Goal: Use online tool/utility: Utilize a website feature to perform a specific function

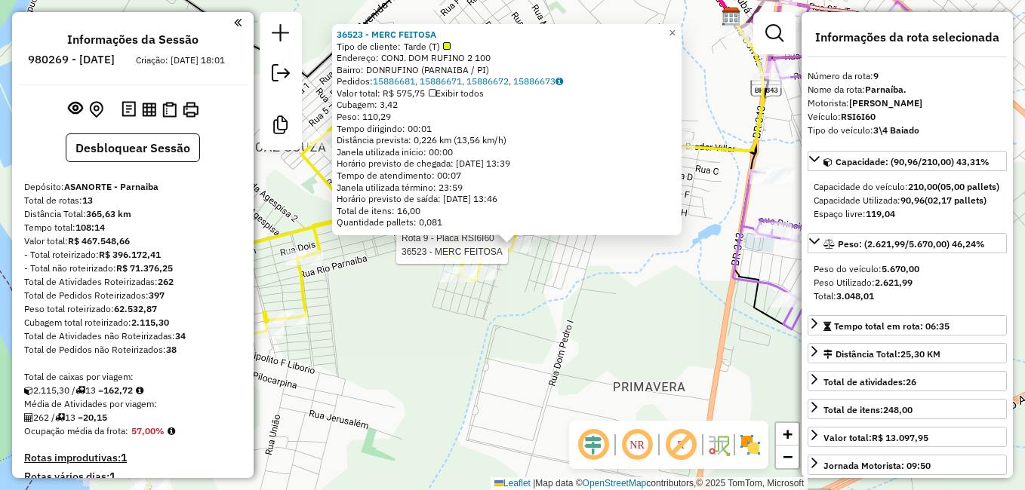
select select "**********"
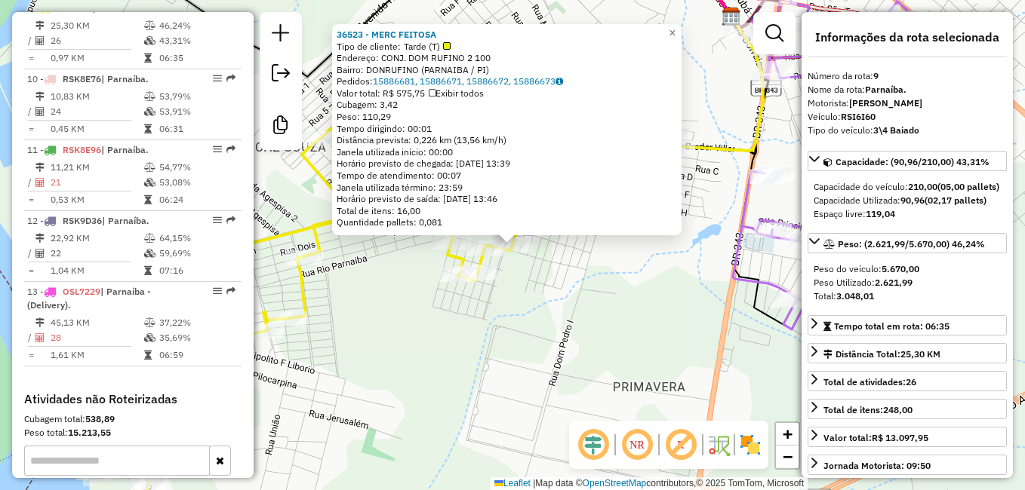
click at [561, 346] on div "Rota 9 - Placa RSI6I60 36523 - MERC FEITOSA 36523 - MERC FEITOSA Tipo de client…" at bounding box center [512, 245] width 1025 height 490
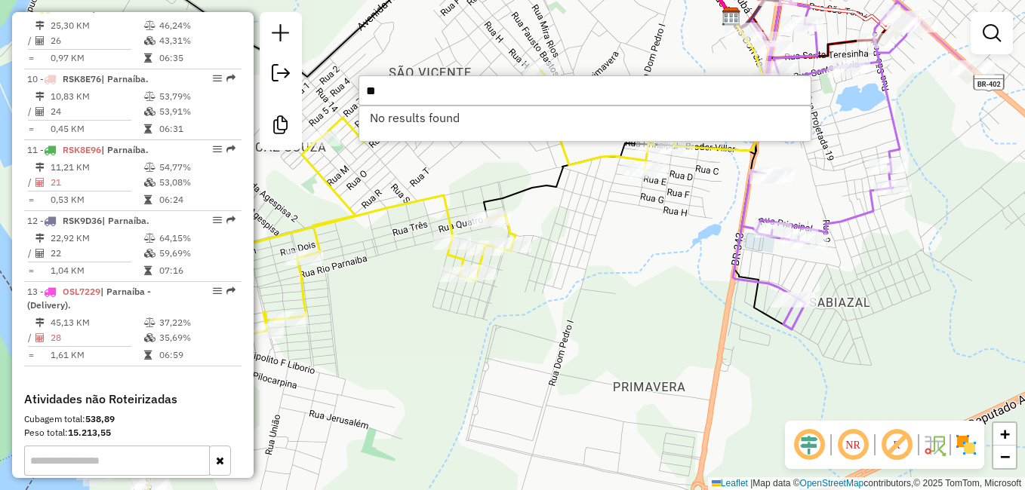
type input "*"
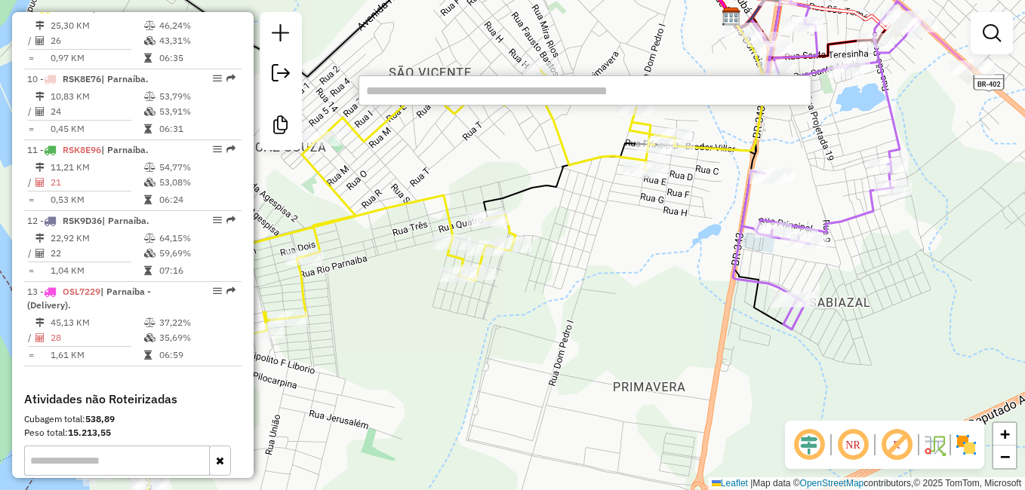
drag, startPoint x: 529, startPoint y: 365, endPoint x: 533, endPoint y: 358, distance: 7.8
click at [530, 363] on div "Janela de atendimento Grade de atendimento Capacidade Transportadoras Veículos …" at bounding box center [512, 245] width 1025 height 490
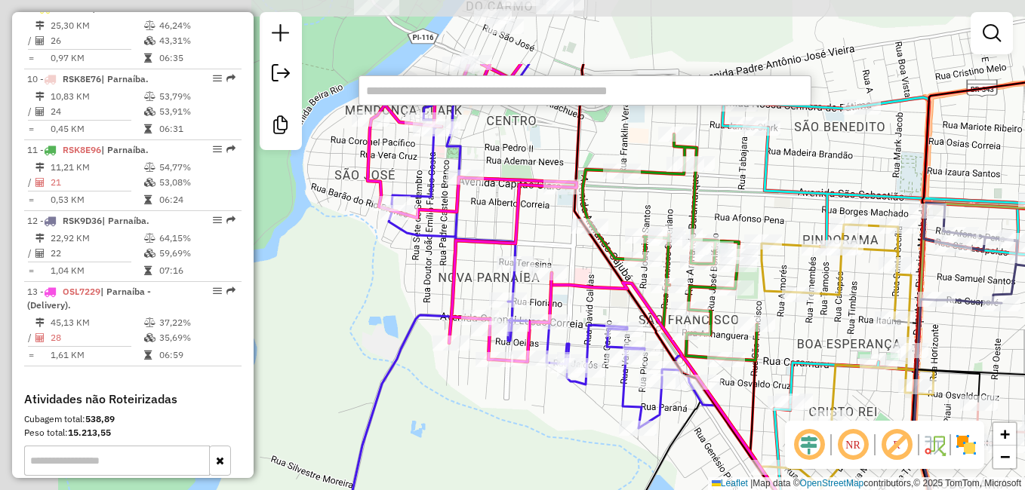
drag, startPoint x: 493, startPoint y: 141, endPoint x: 561, endPoint y: 252, distance: 130.4
click at [561, 248] on div "Janela de atendimento Grade de atendimento Capacidade Transportadoras Veículos …" at bounding box center [512, 245] width 1025 height 490
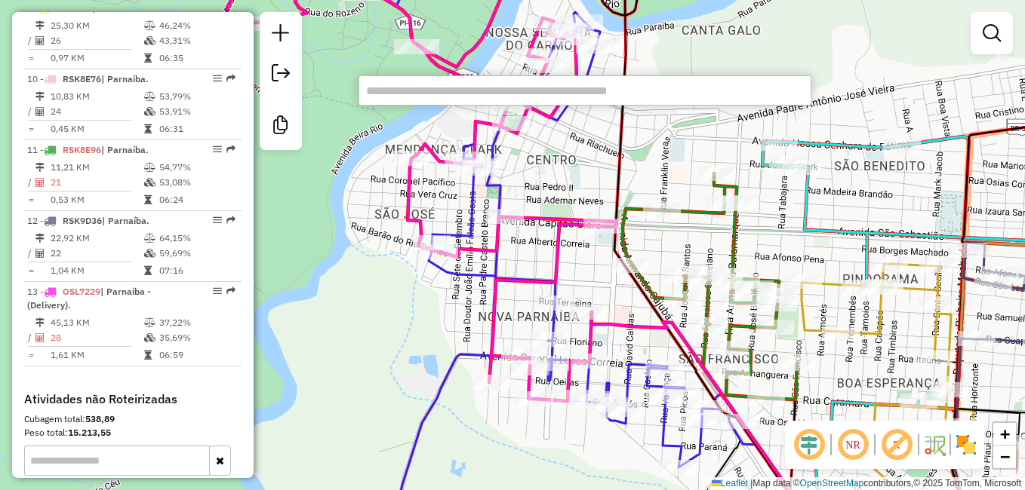
drag, startPoint x: 555, startPoint y: 232, endPoint x: 588, endPoint y: 267, distance: 49.1
click at [588, 267] on div "Janela de atendimento Grade de atendimento Capacidade Transportadoras Veículos …" at bounding box center [512, 245] width 1025 height 490
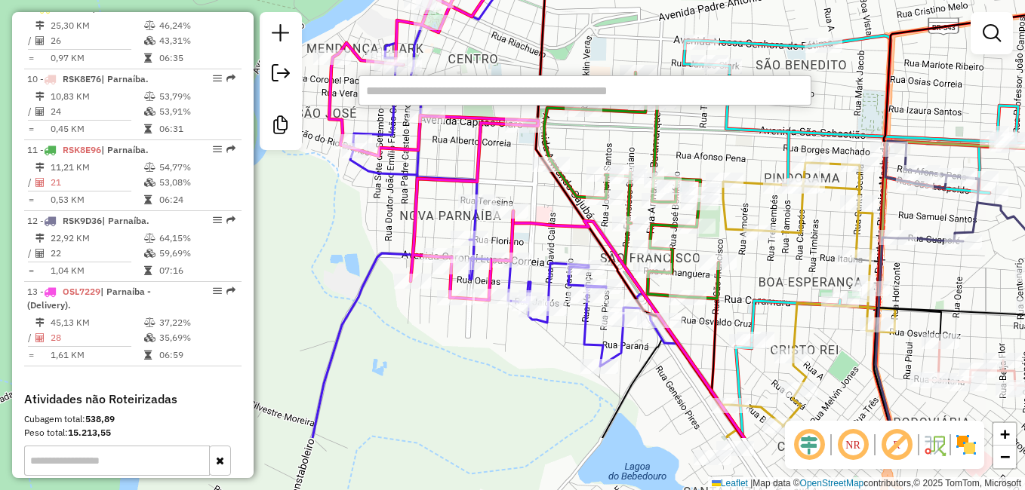
drag, startPoint x: 536, startPoint y: 203, endPoint x: 493, endPoint y: 143, distance: 73.5
click at [493, 143] on div "Janela de atendimento Grade de atendimento Capacidade Transportadoras Veículos …" at bounding box center [512, 245] width 1025 height 490
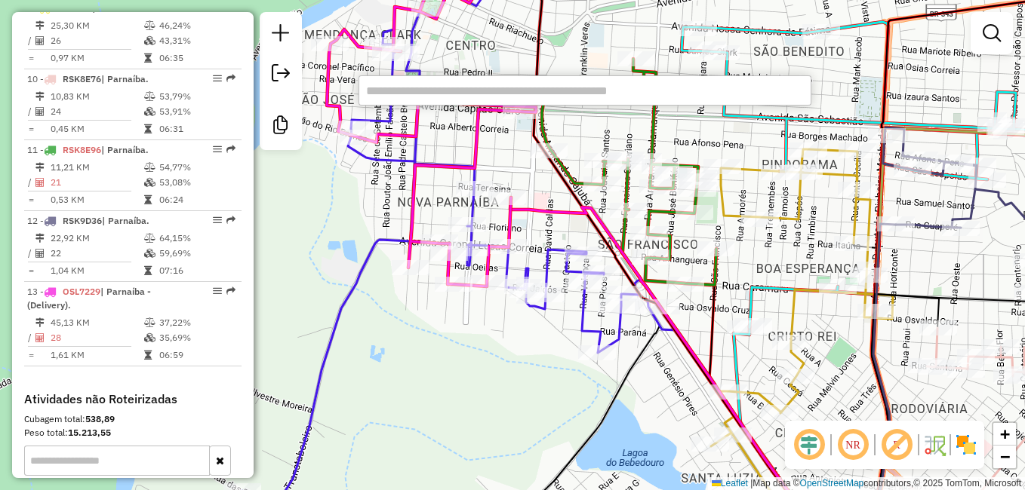
drag, startPoint x: 659, startPoint y: 404, endPoint x: 579, endPoint y: 241, distance: 180.5
click at [579, 241] on div "Janela de atendimento Grade de atendimento Capacidade Transportadoras Veículos …" at bounding box center [512, 245] width 1025 height 490
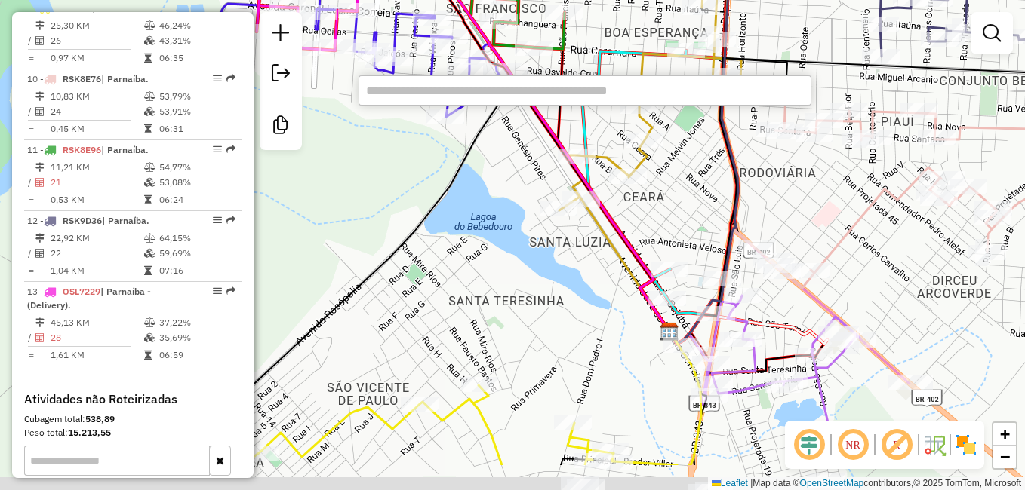
drag, startPoint x: 586, startPoint y: 290, endPoint x: 578, endPoint y: 277, distance: 15.3
click at [578, 278] on div "Janela de atendimento Grade de atendimento Capacidade Transportadoras Veículos …" at bounding box center [512, 245] width 1025 height 490
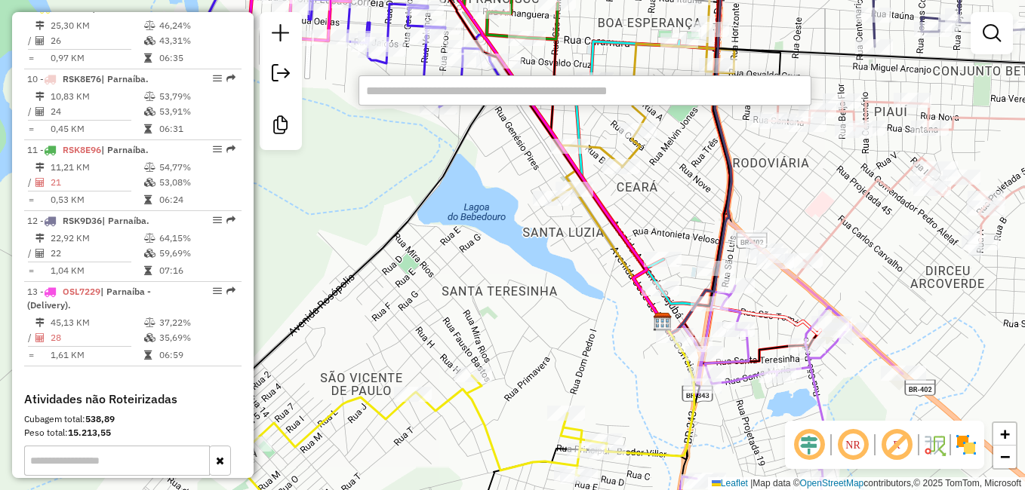
click at [435, 90] on input "text" at bounding box center [584, 90] width 453 height 30
paste input "****"
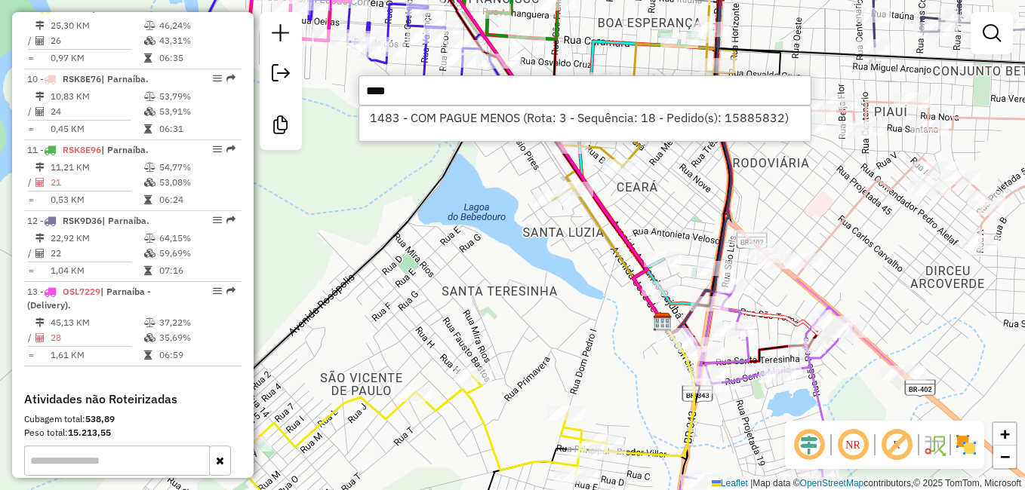
type input "****"
